Goal: Task Accomplishment & Management: Use online tool/utility

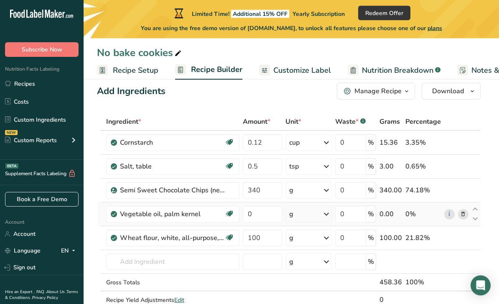
click at [466, 213] on icon at bounding box center [464, 214] width 6 height 9
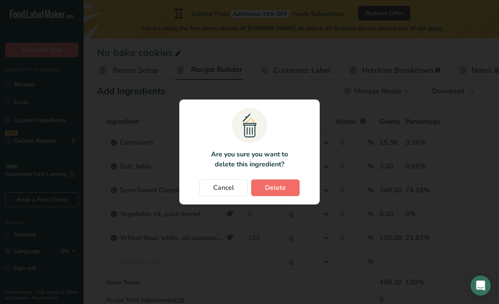
click at [287, 196] on button "Delete" at bounding box center [275, 187] width 49 height 17
type input "100"
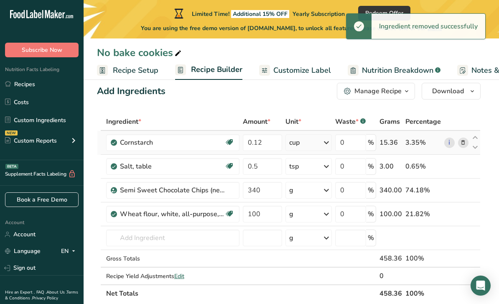
click at [463, 142] on icon at bounding box center [464, 142] width 6 height 9
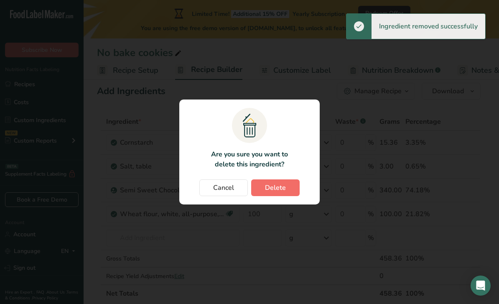
click at [277, 193] on span "Delete" at bounding box center [275, 188] width 21 height 10
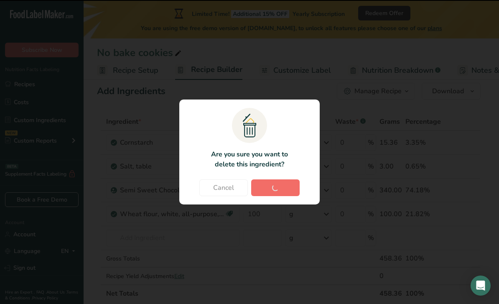
type input "0.5"
type input "340"
type input "100"
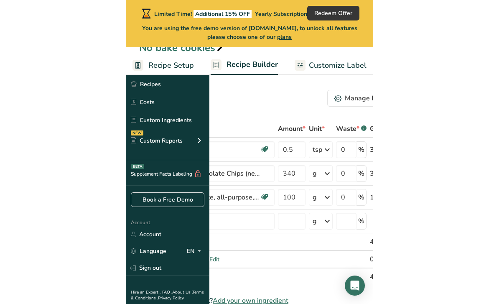
scroll to position [8, 0]
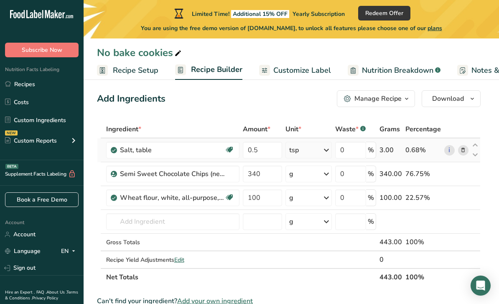
click at [461, 154] on icon at bounding box center [464, 150] width 6 height 9
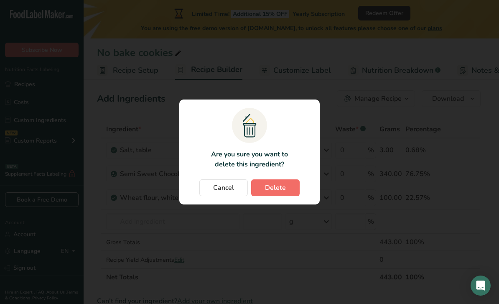
click at [287, 196] on button "Delete" at bounding box center [275, 187] width 49 height 17
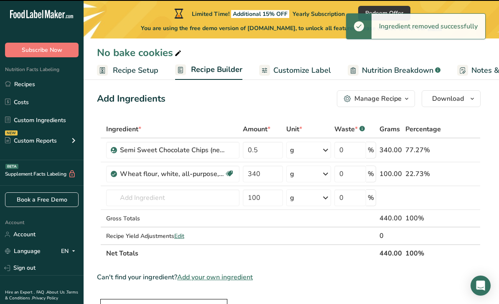
type input "340"
type input "100"
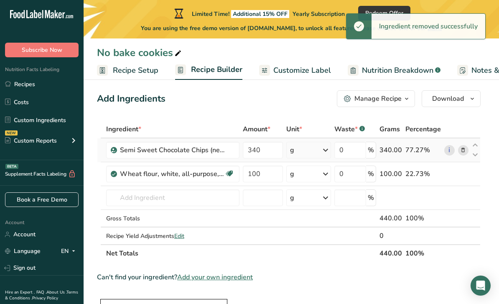
click at [463, 150] on icon at bounding box center [464, 150] width 6 height 9
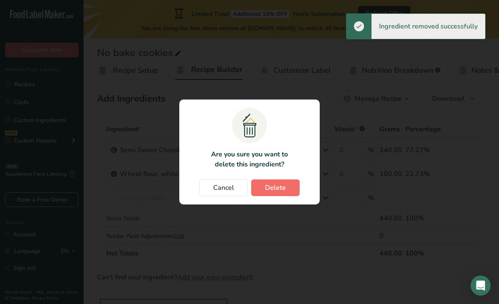
click at [290, 196] on button "Delete" at bounding box center [275, 187] width 49 height 17
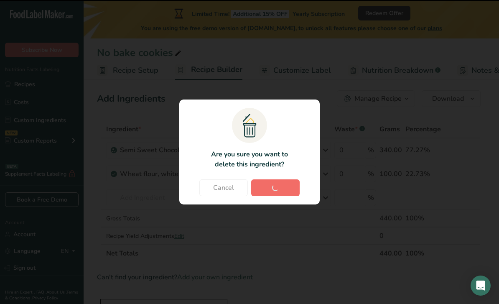
type input "100"
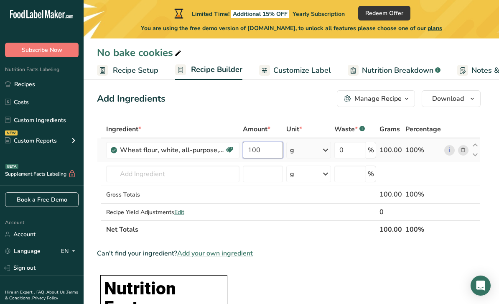
click at [264, 150] on input "100" at bounding box center [263, 150] width 40 height 17
type input "1"
type input "292"
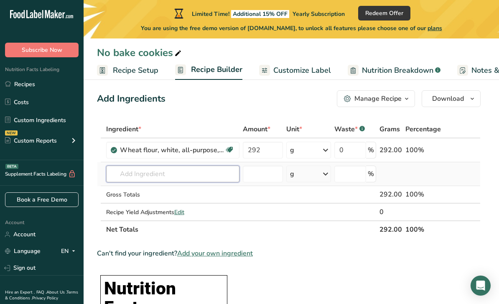
click at [177, 177] on div "Ingredient * Amount * Unit * Waste * .a-a{fill:#347362;}.b-a{fill:#fff;} Grams …" at bounding box center [289, 179] width 384 height 118
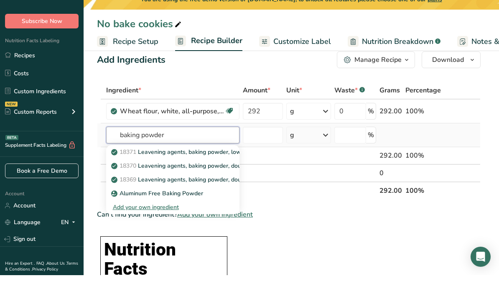
scroll to position [19, 0]
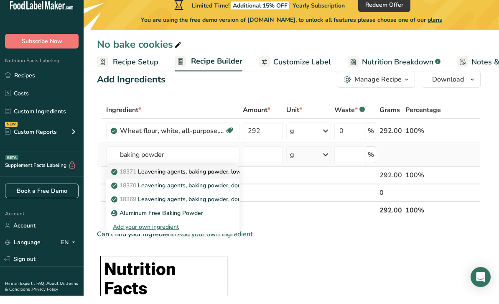
click at [216, 176] on p "18371 Leavening agents, baking powder, low-sodium" at bounding box center [188, 180] width 150 height 9
type input "Leavening agents, baking powder, low-sodium"
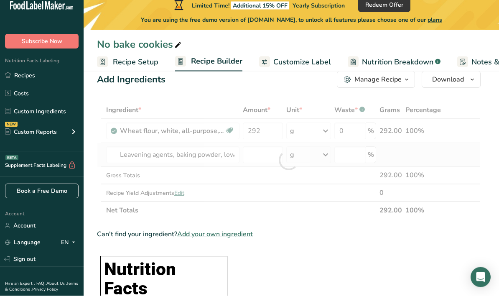
type input "0"
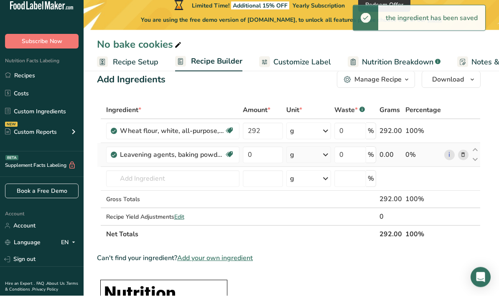
scroll to position [28, 0]
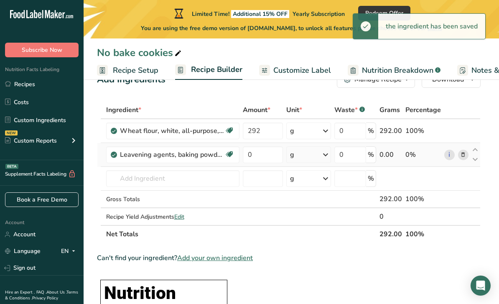
click at [312, 156] on div "g" at bounding box center [309, 154] width 45 height 17
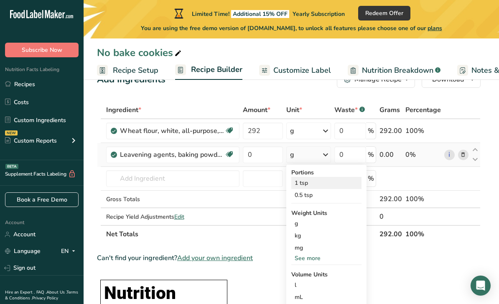
click at [305, 184] on div "1 tsp" at bounding box center [327, 183] width 70 height 12
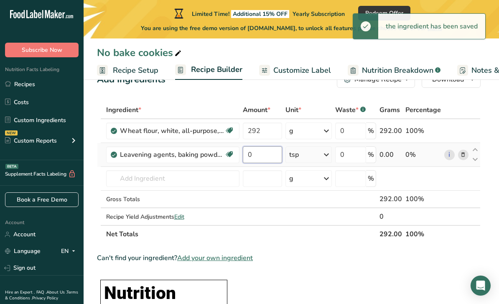
click at [268, 156] on input "0" at bounding box center [263, 154] width 40 height 17
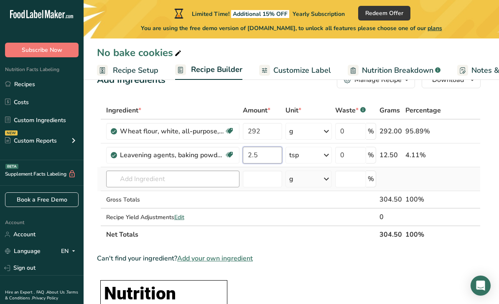
type input "2.5"
click at [179, 178] on div "Ingredient * Amount * Unit * Waste * .a-a{fill:#347362;}.b-a{fill:#fff;} Grams …" at bounding box center [289, 173] width 384 height 142
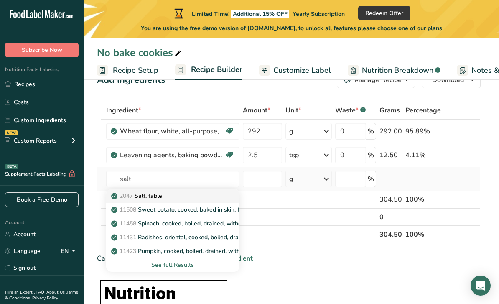
click at [179, 192] on div "2047 Salt, table" at bounding box center [166, 196] width 107 height 9
type input "Salt, table"
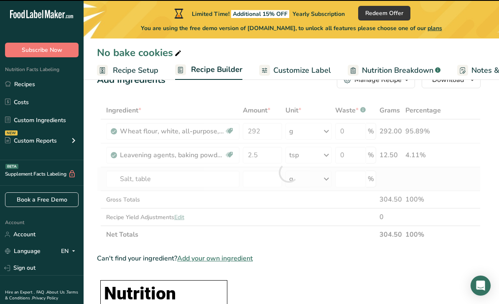
type input "0"
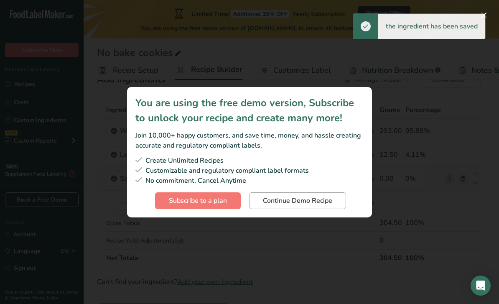
click at [307, 206] on span "Continue Demo Recipe" at bounding box center [297, 201] width 69 height 10
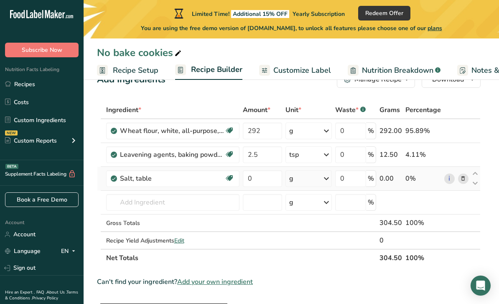
click at [325, 179] on icon at bounding box center [327, 178] width 10 height 15
click at [309, 206] on div "1 tsp" at bounding box center [326, 207] width 70 height 12
click at [275, 176] on input "0" at bounding box center [263, 178] width 40 height 17
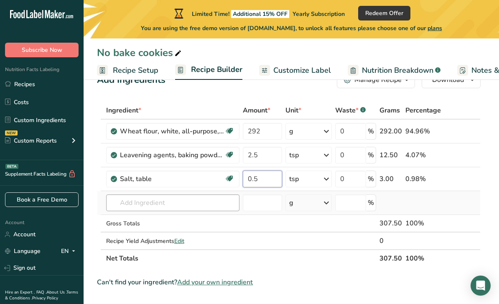
type input "0.5"
click at [158, 202] on div "Ingredient * Amount * Unit * Waste * .a-a{fill:#347362;}.b-a{fill:#fff;} Grams …" at bounding box center [289, 185] width 384 height 166
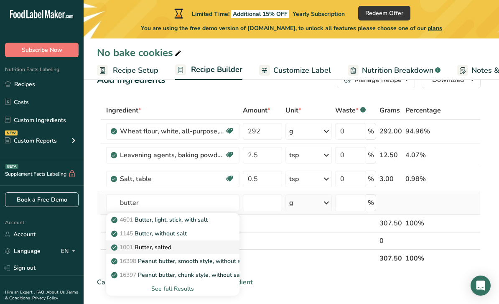
click at [174, 247] on div "1001 Butter, salted" at bounding box center [166, 247] width 107 height 9
type input "Butter, salted"
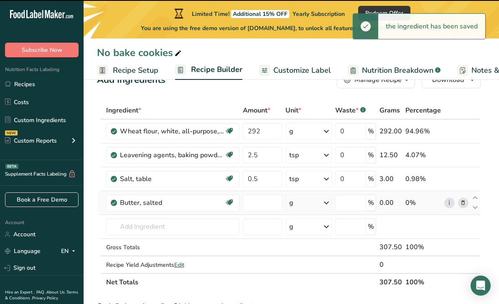
type input "0"
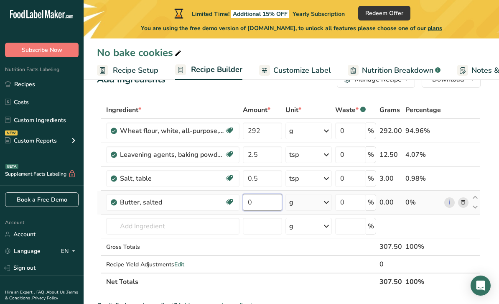
click at [257, 202] on input "0" at bounding box center [263, 202] width 40 height 17
type input "672"
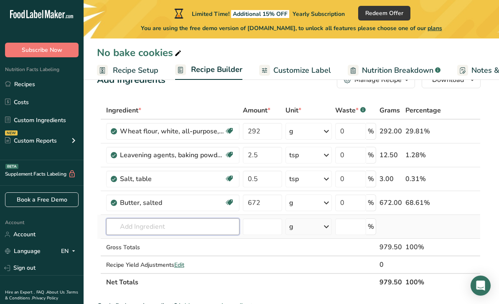
click at [177, 232] on div "Ingredient * Amount * Unit * Waste * .a-a{fill:#347362;}.b-a{fill:#fff;} Grams …" at bounding box center [289, 196] width 384 height 189
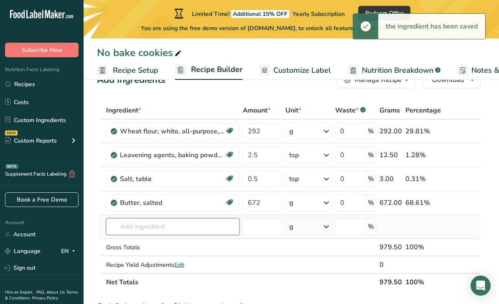
type input "b"
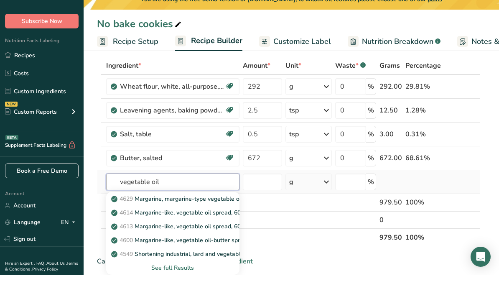
scroll to position [44, 0]
type input "vegetable oil"
click at [188, 292] on div "See full Results" at bounding box center [173, 296] width 120 height 9
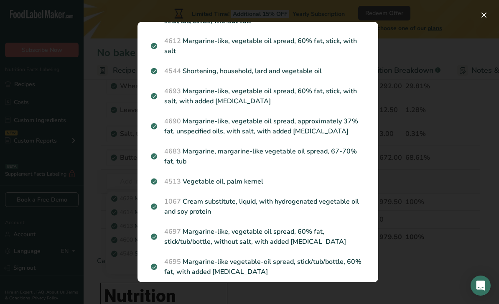
scroll to position [268, 0]
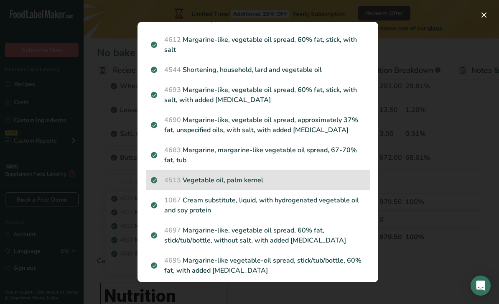
click at [292, 175] on p "4513 Vegetable oil, palm kernel" at bounding box center [258, 180] width 214 height 10
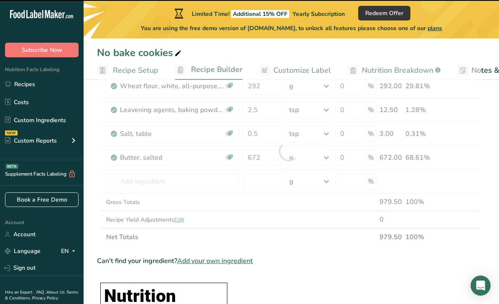
type input "0"
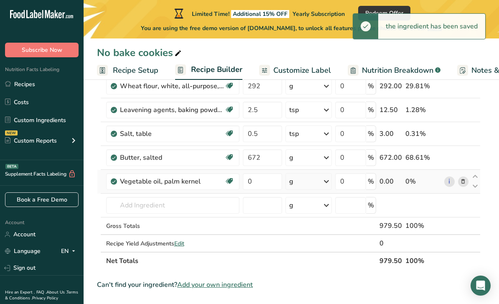
click at [323, 180] on icon at bounding box center [327, 181] width 10 height 15
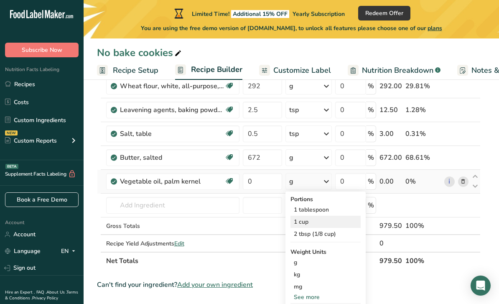
click at [304, 224] on div "1 cup" at bounding box center [326, 222] width 70 height 12
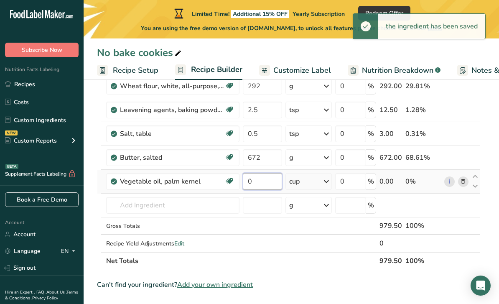
click at [265, 183] on input "0" at bounding box center [262, 181] width 39 height 17
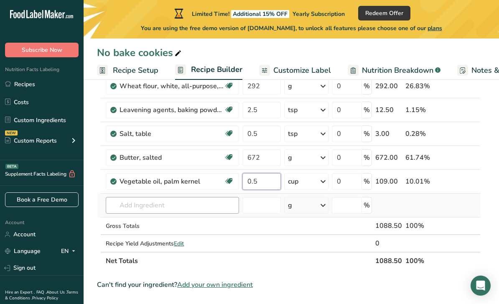
type input "0.5"
click at [176, 207] on div "Ingredient * Amount * Unit * Waste * .a-a{fill:#347362;}.b-a{fill:#fff;} Grams …" at bounding box center [289, 162] width 384 height 213
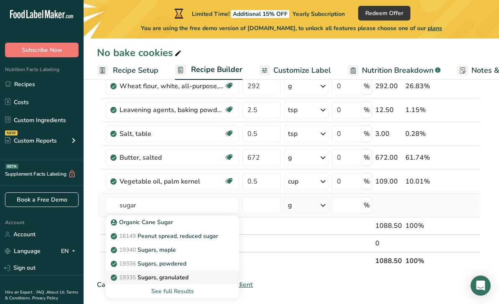
click at [183, 275] on p "19335 [GEOGRAPHIC_DATA], granulated" at bounding box center [151, 277] width 76 height 9
type input "Sugars, granulated"
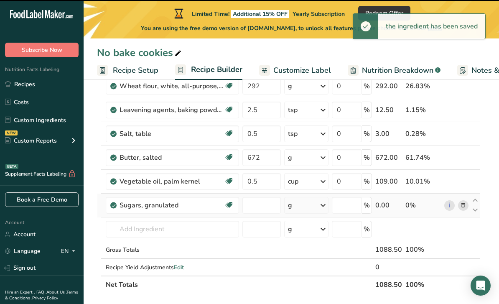
type input "0"
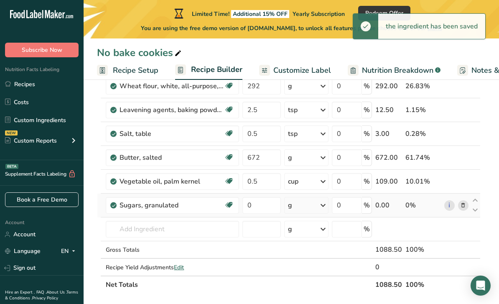
click at [322, 207] on icon at bounding box center [323, 205] width 10 height 15
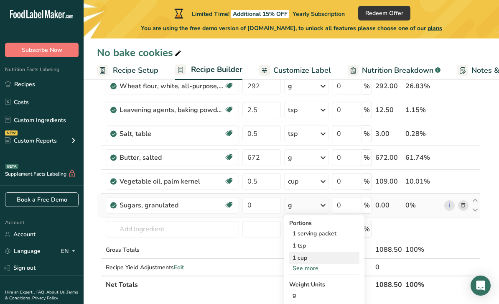
click at [307, 259] on div "1 cup" at bounding box center [324, 258] width 70 height 12
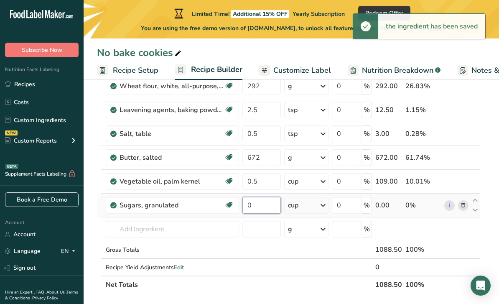
click at [265, 208] on input "0" at bounding box center [262, 205] width 38 height 17
click at [266, 205] on input "0" at bounding box center [262, 205] width 38 height 17
type input "1.5"
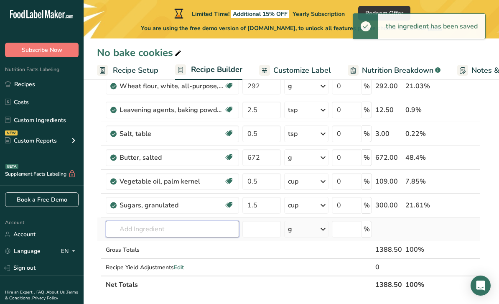
click at [200, 227] on div "Ingredient * Amount * Unit * Waste * .a-a{fill:#347362;}.b-a{fill:#fff;} Grams …" at bounding box center [289, 174] width 384 height 237
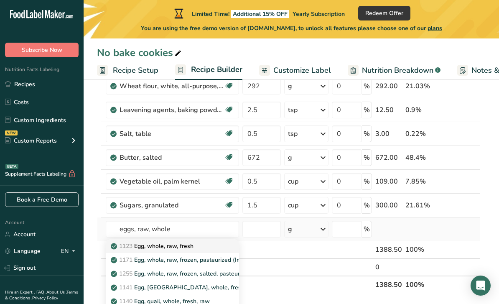
click at [197, 247] on div "1123 Egg, whole, raw, fresh" at bounding box center [166, 246] width 107 height 9
type input "Egg, whole, raw, fresh"
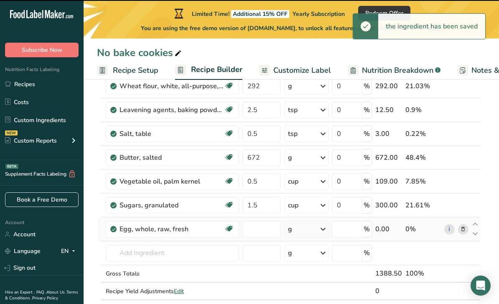
type input "0"
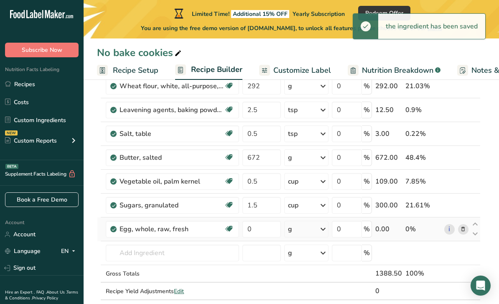
click at [322, 233] on icon at bounding box center [323, 229] width 10 height 15
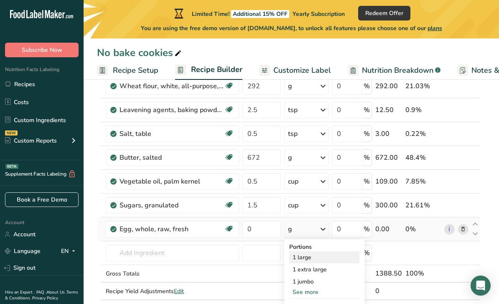
click at [311, 261] on div "1 large" at bounding box center [324, 257] width 70 height 12
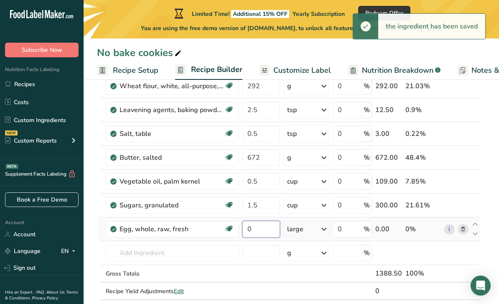
click at [269, 227] on input "0" at bounding box center [261, 229] width 37 height 17
type input "4"
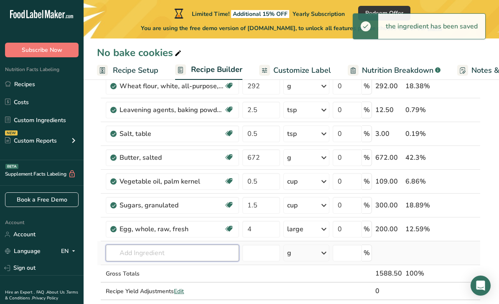
click at [199, 256] on div "Ingredient * Amount * Unit * Waste * .a-a{fill:#347362;}.b-a{fill:#fff;} Grams …" at bounding box center [289, 186] width 384 height 261
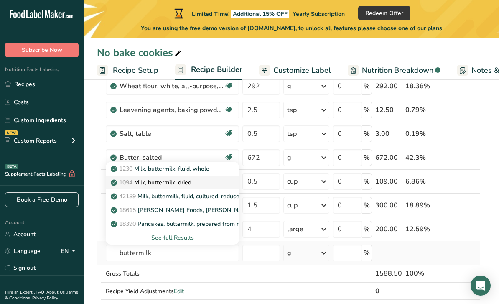
click at [198, 183] on div "1094 Milk, buttermilk, dried" at bounding box center [166, 182] width 107 height 9
type input "Milk, buttermilk, dried"
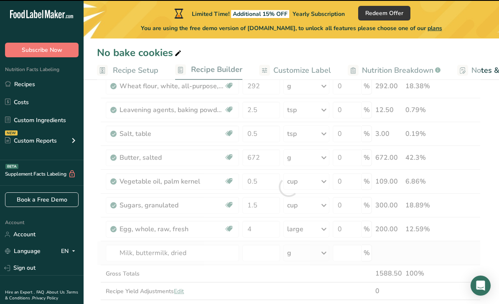
type input "0"
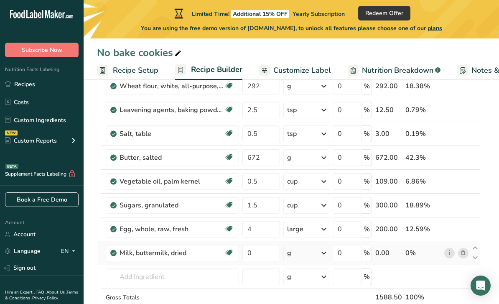
click at [323, 253] on icon at bounding box center [324, 253] width 10 height 15
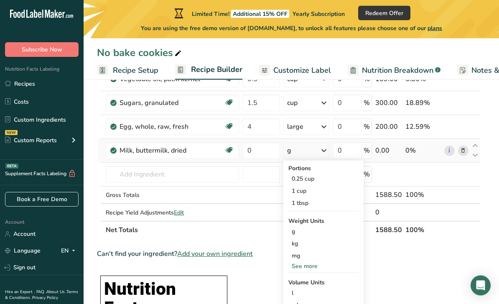
scroll to position [179, 0]
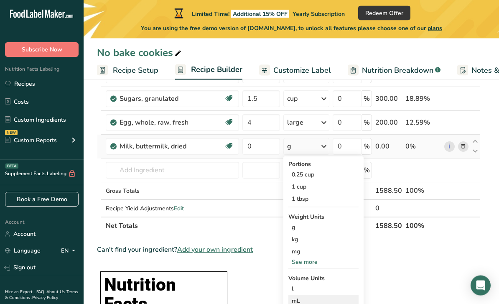
click at [305, 302] on div "mL" at bounding box center [324, 301] width 64 height 9
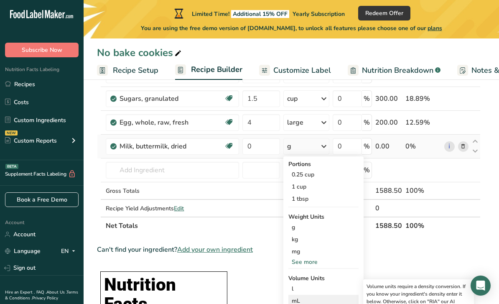
click at [302, 302] on div "mL" at bounding box center [324, 301] width 64 height 9
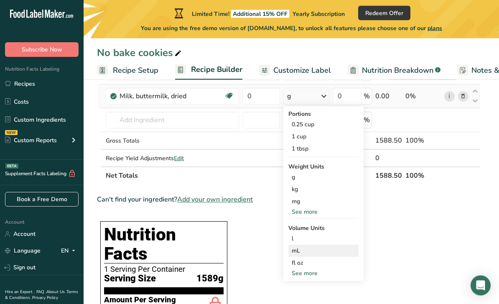
scroll to position [229, 0]
click at [305, 273] on div "See more" at bounding box center [324, 273] width 70 height 9
click at [294, 251] on div "mL" at bounding box center [324, 250] width 64 height 9
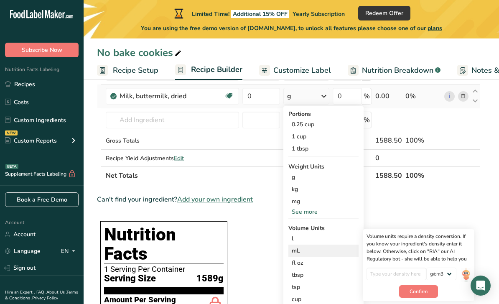
click at [299, 250] on div "mL" at bounding box center [324, 250] width 64 height 9
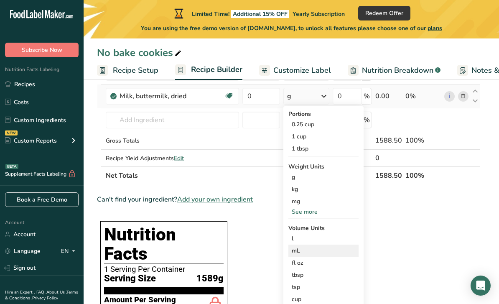
click at [300, 252] on div "mL" at bounding box center [324, 250] width 64 height 9
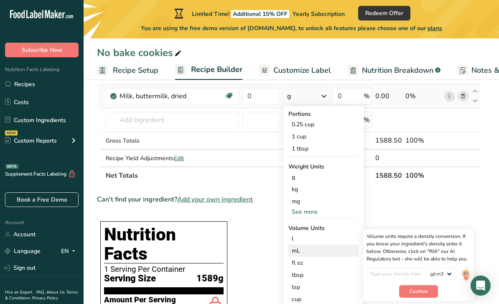
click at [310, 249] on div "mL" at bounding box center [324, 250] width 64 height 9
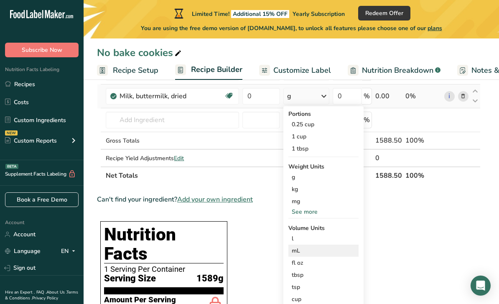
click at [306, 250] on div "mL" at bounding box center [324, 250] width 64 height 9
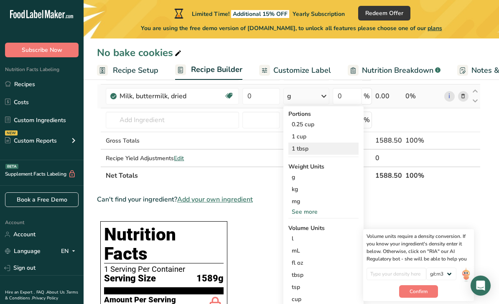
click at [309, 148] on div "1 tbsp" at bounding box center [324, 149] width 70 height 12
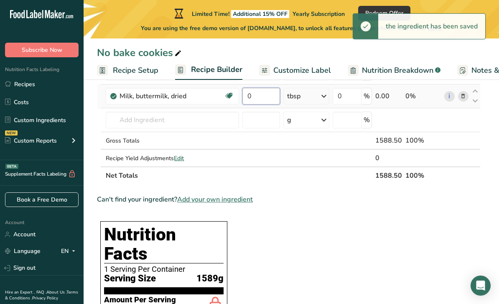
click at [260, 96] on input "0" at bounding box center [261, 96] width 37 height 17
type input "4"
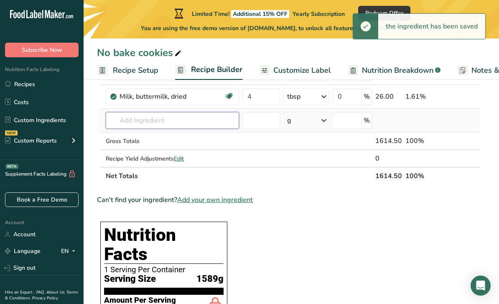
click at [178, 127] on div "Ingredient * Amount * Unit * Waste * .a-a{fill:#347362;}.b-a{fill:#fff;} Grams …" at bounding box center [289, 42] width 384 height 285
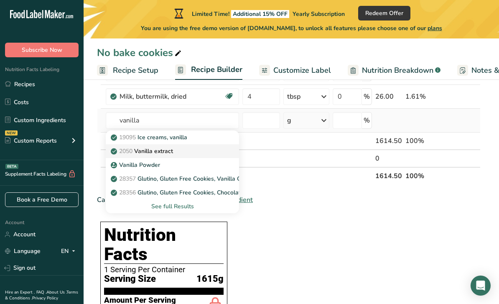
click at [172, 150] on p "2050 Vanilla extract" at bounding box center [143, 151] width 61 height 9
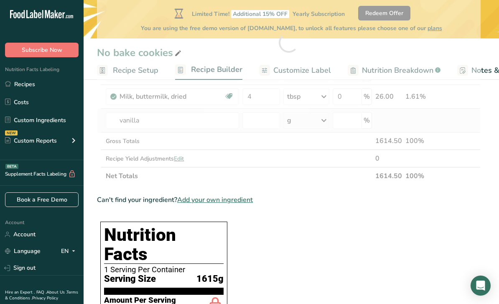
type input "Vanilla extract"
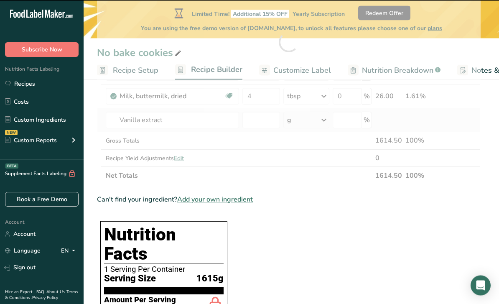
type input "0"
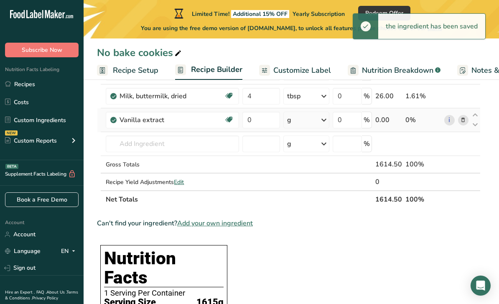
click at [326, 122] on icon at bounding box center [324, 120] width 10 height 15
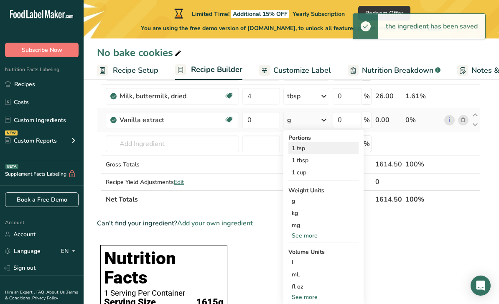
click at [313, 148] on div "1 tsp" at bounding box center [324, 148] width 70 height 12
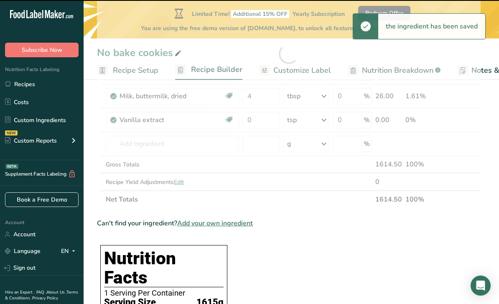
click at [256, 120] on div at bounding box center [289, 54] width 384 height 309
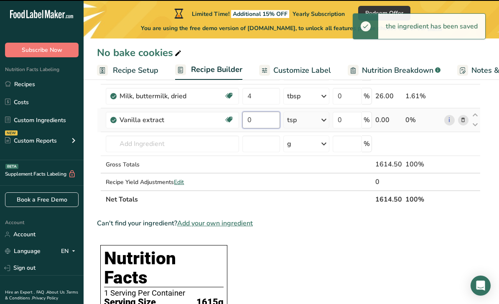
click at [260, 124] on input "0" at bounding box center [261, 120] width 37 height 17
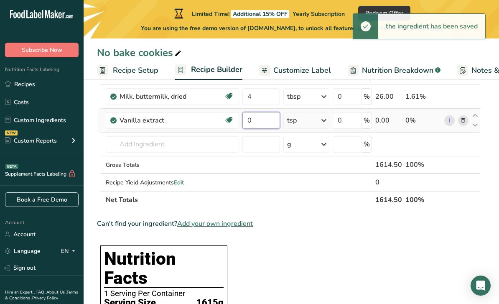
type input "3"
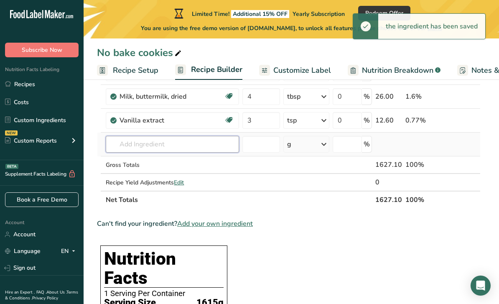
click at [194, 146] on div "Ingredient * Amount * Unit * Waste * .a-a{fill:#347362;}.b-a{fill:#fff;} Grams …" at bounding box center [289, 54] width 384 height 309
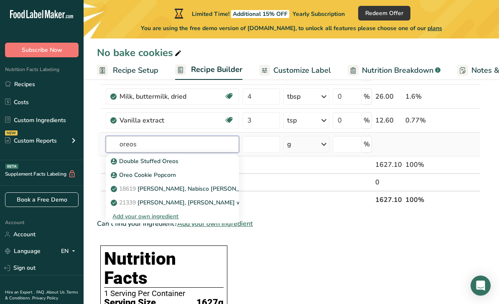
type input "oreos"
click at [164, 215] on div "Add your own ingredient" at bounding box center [173, 216] width 120 height 9
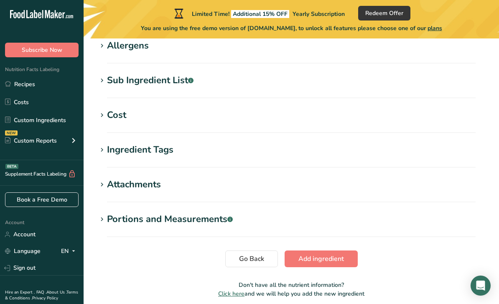
scroll to position [383, 0]
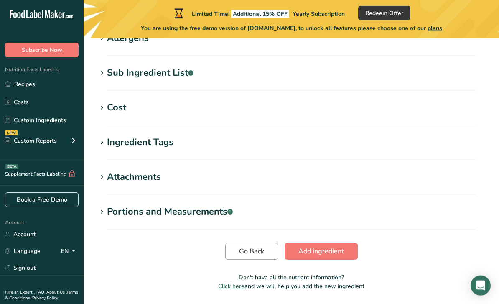
click at [246, 254] on span "Go Back" at bounding box center [251, 251] width 25 height 10
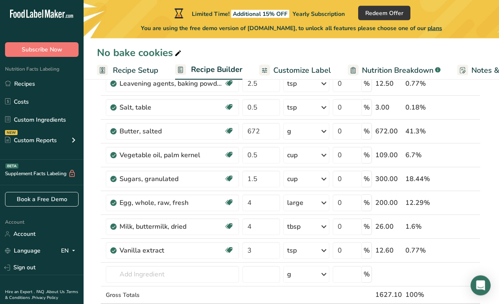
scroll to position [112, 0]
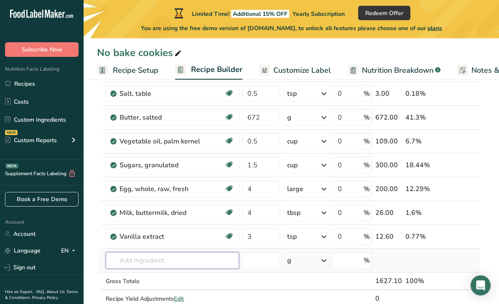
click at [210, 264] on input "text" at bounding box center [172, 261] width 133 height 17
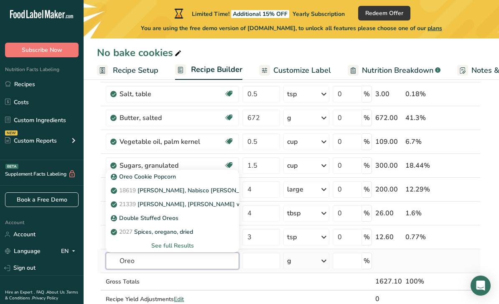
type input "Oreo"
click at [183, 248] on div "See full Results" at bounding box center [173, 245] width 120 height 9
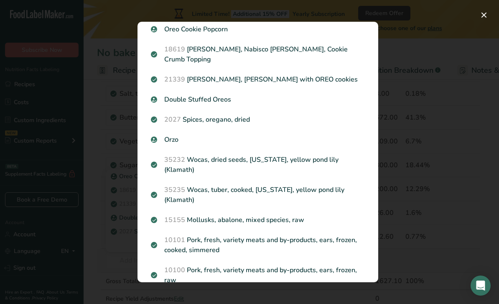
scroll to position [27, 0]
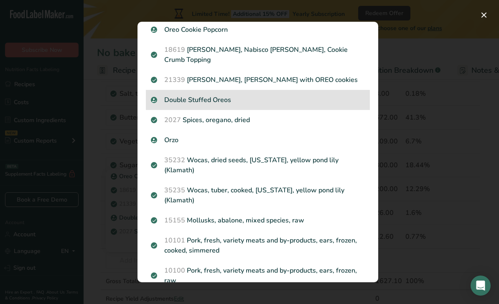
click at [225, 95] on p "Double Stuffed Oreos" at bounding box center [258, 100] width 214 height 10
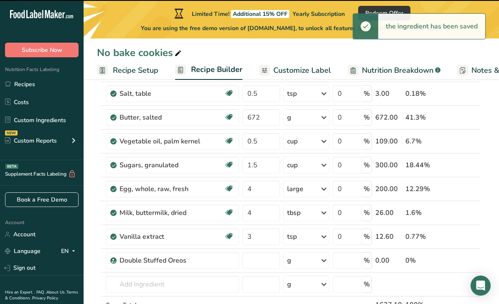
type input "0"
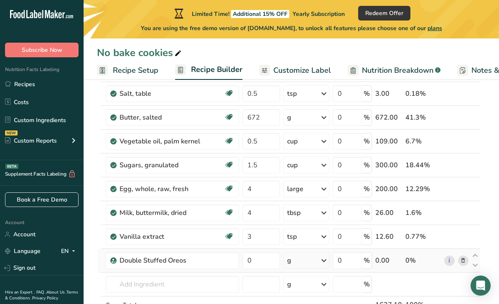
click at [324, 258] on icon at bounding box center [324, 260] width 10 height 15
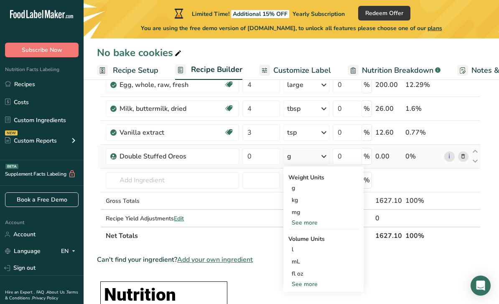
scroll to position [217, 0]
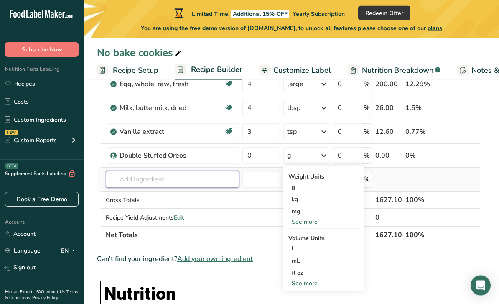
click at [215, 183] on input "text" at bounding box center [172, 179] width 133 height 17
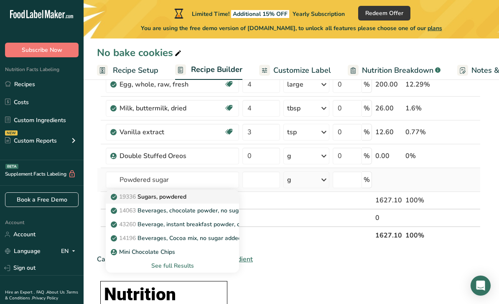
click at [194, 200] on div "19336 Sugars, powdered" at bounding box center [166, 196] width 107 height 9
type input "Sugars, powdered"
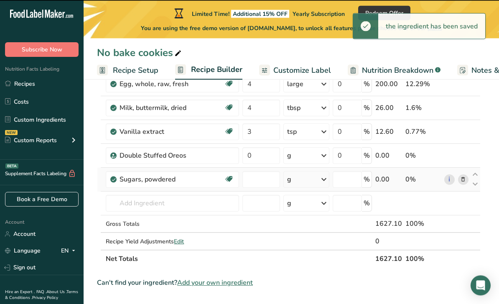
type input "0"
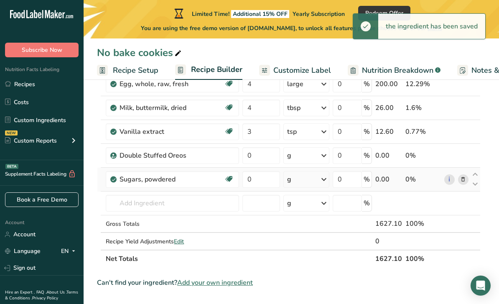
click at [325, 177] on icon at bounding box center [324, 179] width 10 height 15
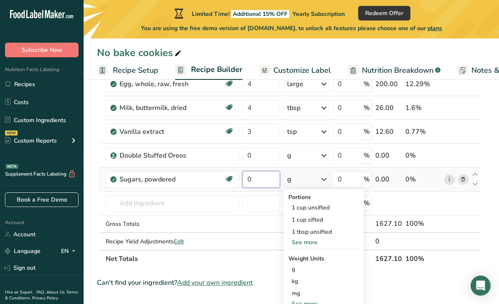
click at [272, 182] on input "0" at bounding box center [261, 179] width 37 height 17
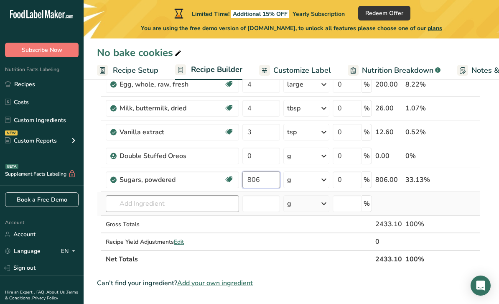
type input "806"
click at [190, 199] on div "Ingredient * Amount * Unit * Waste * .a-a{fill:#347362;}.b-a{fill:#fff;} Grams …" at bounding box center [289, 90] width 384 height 356
click at [258, 133] on input "3" at bounding box center [261, 132] width 37 height 17
type input "4.5"
click at [185, 206] on div "Ingredient * Amount * Unit * Waste * .a-a{fill:#347362;}.b-a{fill:#fff;} Grams …" at bounding box center [289, 90] width 384 height 356
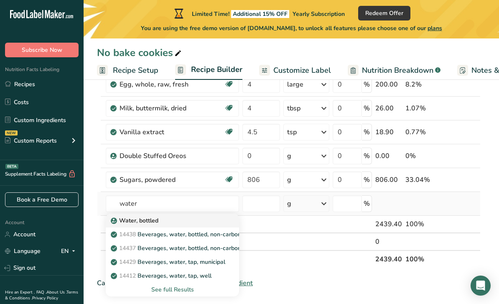
click at [165, 221] on div "Water, bottled" at bounding box center [166, 220] width 107 height 9
type input "Water, bottled"
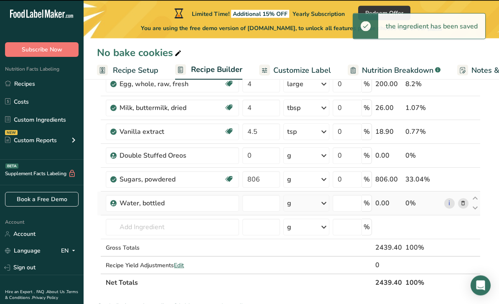
type input "0"
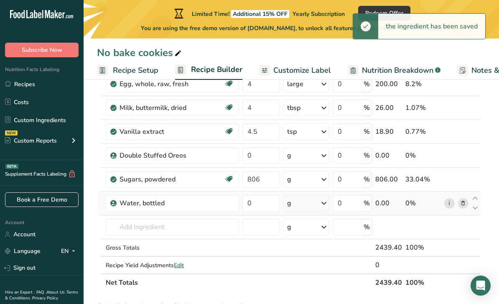
click at [317, 202] on div "g" at bounding box center [307, 203] width 46 height 17
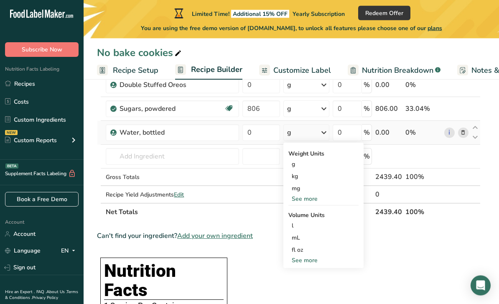
scroll to position [288, 0]
click at [317, 201] on div "See more" at bounding box center [324, 198] width 70 height 9
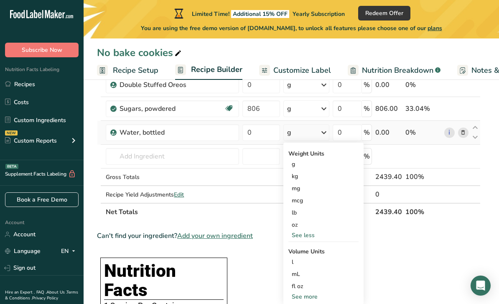
click at [307, 298] on div "See more" at bounding box center [324, 296] width 70 height 9
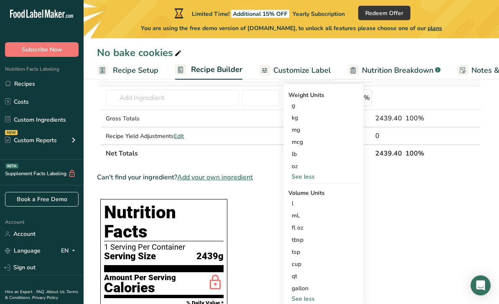
scroll to position [347, 0]
click at [310, 241] on div "tbsp" at bounding box center [324, 239] width 64 height 9
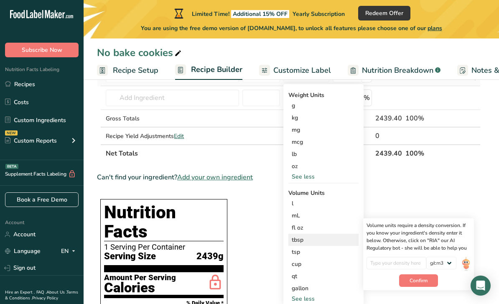
click at [305, 238] on div "tbsp" at bounding box center [324, 239] width 64 height 9
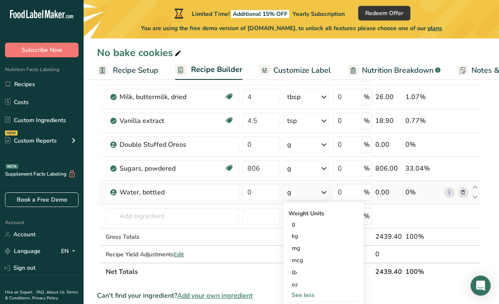
scroll to position [228, 0]
click at [218, 206] on td "Water, bottled 14438 Beverages, water, bottled, non-carbonated, [PERSON_NAME] 1…" at bounding box center [172, 217] width 137 height 24
click at [466, 197] on icon at bounding box center [464, 193] width 6 height 9
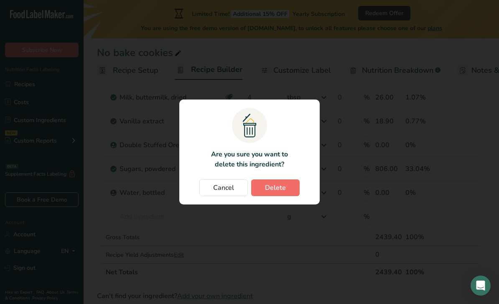
click at [289, 196] on button "Delete" at bounding box center [275, 187] width 49 height 17
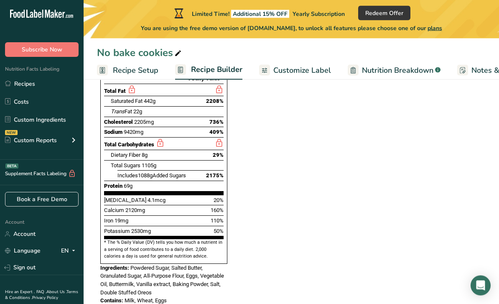
scroll to position [548, 0]
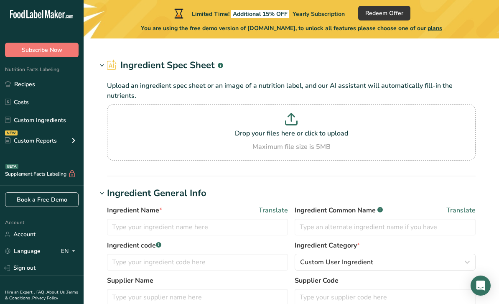
type input "Mini Chocolate Chips"
type input "Mini Chocolate Chips (Cane Sugar, Unsweetened Chocolate, Cocoa Butter, Whole Mi…"
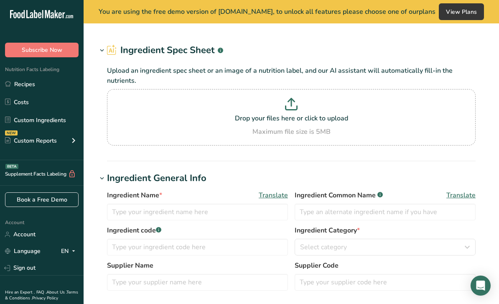
type input "Mini Chocolate Chips"
type input "Mini Chocolate Chips (Cane Sugar, Unsweetened Chocolate, Cocoa Butter, Whole Mi…"
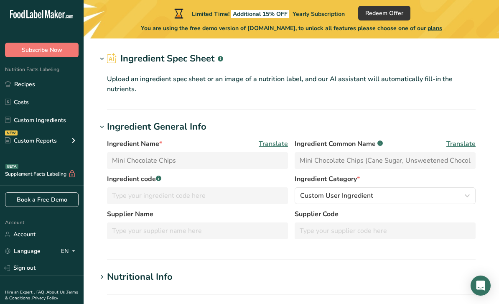
scroll to position [26, 0]
click at [214, 55] on h2 "Ingredient Spec Sheet .a-a{fill:#347362;}.b-a{fill:#fff;}" at bounding box center [165, 58] width 116 height 14
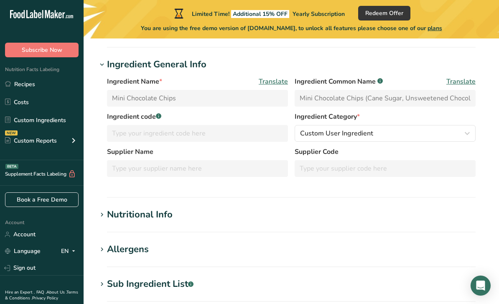
scroll to position [0, 0]
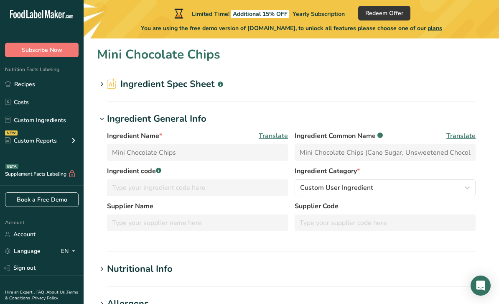
click at [102, 84] on icon at bounding box center [102, 85] width 8 height 12
